Goal: Navigation & Orientation: Find specific page/section

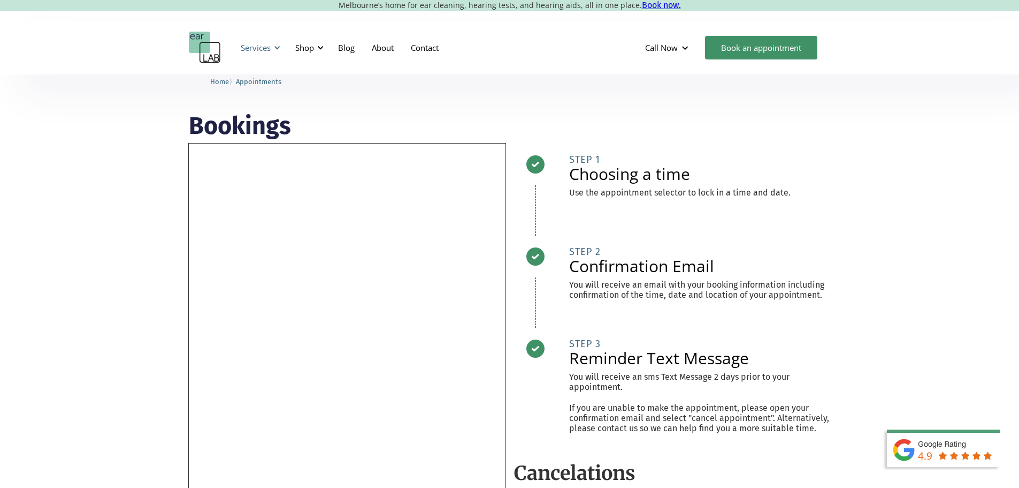
click at [271, 49] on div "Services" at bounding box center [258, 48] width 49 height 32
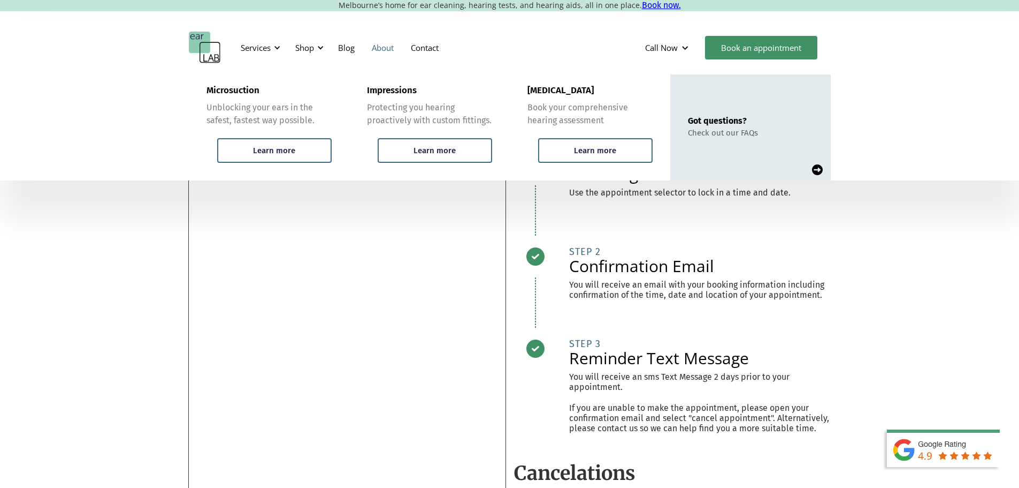
click at [385, 49] on link "About" at bounding box center [382, 47] width 39 height 31
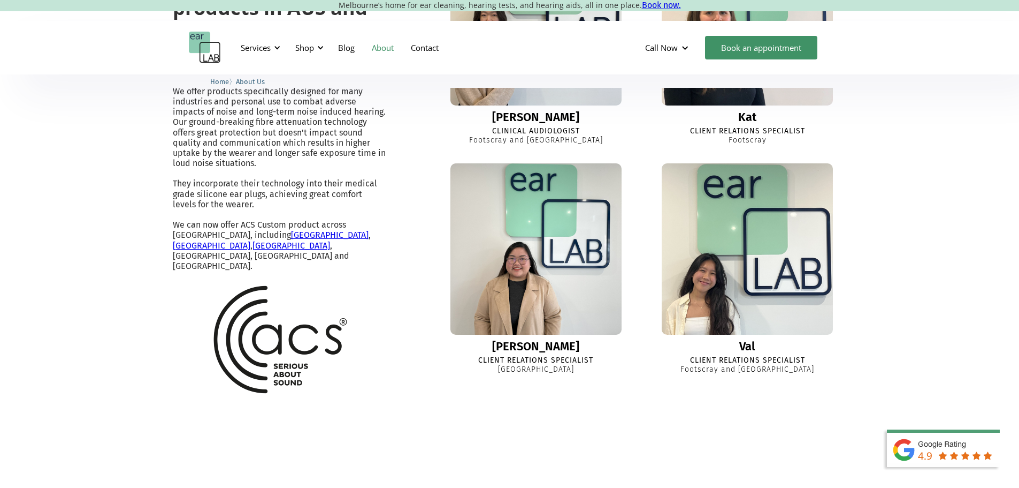
scroll to position [910, 0]
